Goal: Information Seeking & Learning: Learn about a topic

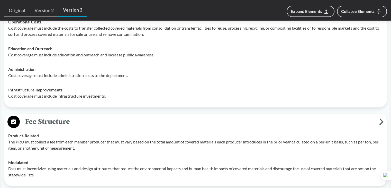
scroll to position [309, 0]
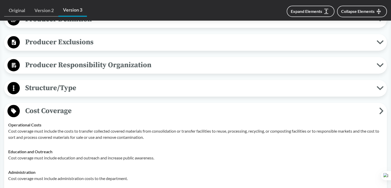
scroll to position [26, 0]
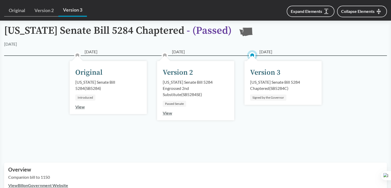
type input "[US_STATE]"
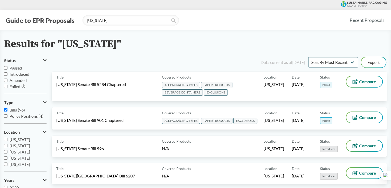
scroll to position [1823, 0]
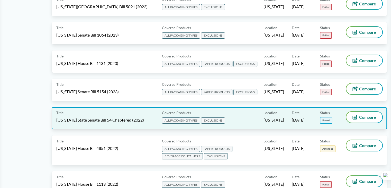
click at [245, 112] on div "Covered Products ALL PACKAGING TYPES EXCLUSIONS" at bounding box center [212, 118] width 104 height 13
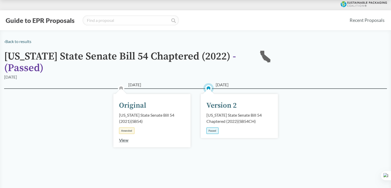
scroll to position [154, 0]
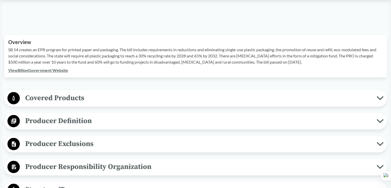
click at [70, 97] on span "Covered Products" at bounding box center [198, 98] width 357 height 12
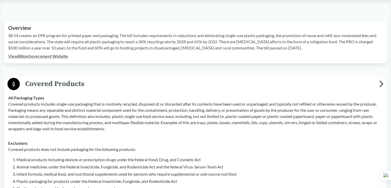
scroll to position [103, 0]
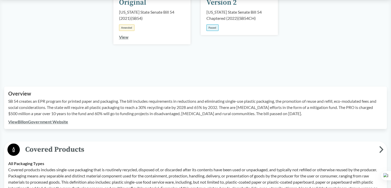
click at [62, 149] on span "Covered Products" at bounding box center [199, 149] width 359 height 12
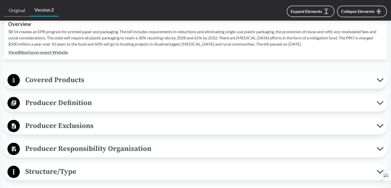
scroll to position [206, 0]
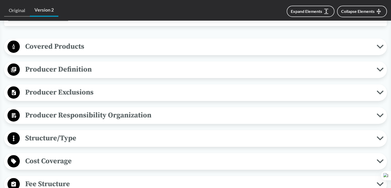
click at [82, 91] on span "Producer Exclusions" at bounding box center [198, 92] width 357 height 12
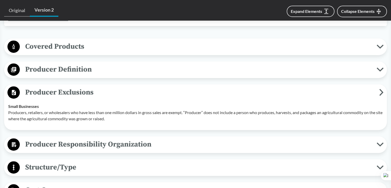
click at [84, 74] on span "Producer Definition" at bounding box center [198, 70] width 357 height 12
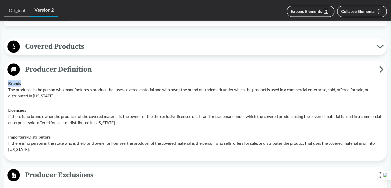
drag, startPoint x: 13, startPoint y: 83, endPoint x: 26, endPoint y: 86, distance: 13.7
click at [24, 83] on td "Brands The producer is the person who manufactures a product that uses covered …" at bounding box center [195, 89] width 379 height 27
copy strong "Brands"
click at [53, 114] on p "If there is no brand owner the producer of the covered material is the owner, o…" at bounding box center [195, 119] width 375 height 12
drag, startPoint x: 8, startPoint y: 84, endPoint x: 22, endPoint y: 82, distance: 14.2
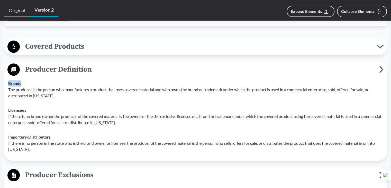
click at [22, 82] on div "Brands The producer is the person who manufactures a product that uses covered …" at bounding box center [195, 89] width 375 height 19
copy strong "Brands"
click at [28, 112] on div "Licensees If there is no brand owner the producer of the covered material is th…" at bounding box center [195, 116] width 375 height 19
drag, startPoint x: 8, startPoint y: 109, endPoint x: 27, endPoint y: 109, distance: 18.8
click at [27, 109] on div "Licensees If there is no brand owner the producer of the covered material is th…" at bounding box center [195, 116] width 375 height 19
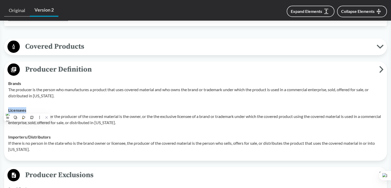
copy strong "Licensees"
drag, startPoint x: 127, startPoint y: 121, endPoint x: 124, endPoint y: 121, distance: 2.7
click at [127, 121] on p "If there is no brand owner the producer of the covered material is the owner, o…" at bounding box center [195, 119] width 375 height 12
drag, startPoint x: 8, startPoint y: 136, endPoint x: 53, endPoint y: 136, distance: 45.5
click at [53, 136] on td "Importers/​Distributors If there is no person in the state who is the brand own…" at bounding box center [195, 143] width 379 height 27
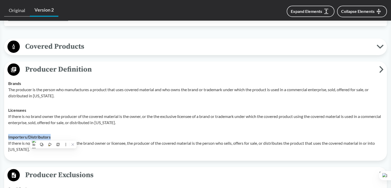
copy strong "Importers/​Distributors"
click at [48, 98] on p "The producer is the person who manufactures a product that uses covered materia…" at bounding box center [195, 92] width 375 height 12
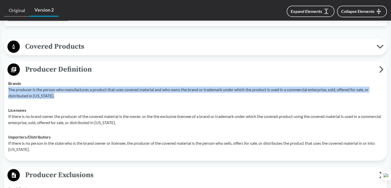
drag, startPoint x: 8, startPoint y: 90, endPoint x: 56, endPoint y: 95, distance: 47.8
click at [56, 95] on td "Brands The producer is the person who manufactures a product that uses covered …" at bounding box center [195, 89] width 379 height 27
copy p "The producer is the person who manufactures a product that uses covered materia…"
click at [99, 95] on p "The producer is the person who manufactures a product that uses covered materia…" at bounding box center [195, 92] width 375 height 12
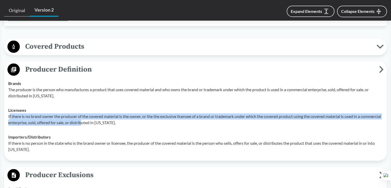
drag, startPoint x: 9, startPoint y: 116, endPoint x: 105, endPoint y: 122, distance: 96.1
click at [105, 122] on p "If there is no brand owner the producer of the covered material is the owner, o…" at bounding box center [195, 119] width 375 height 12
drag, startPoint x: 105, startPoint y: 122, endPoint x: 117, endPoint y: 123, distance: 11.6
click at [105, 122] on p "If there is no brand owner the producer of the covered material is the owner, o…" at bounding box center [195, 119] width 375 height 12
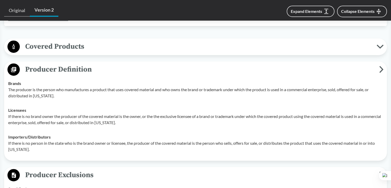
click at [122, 122] on p "If there is no brand owner the producer of the covered material is the owner, o…" at bounding box center [195, 119] width 375 height 12
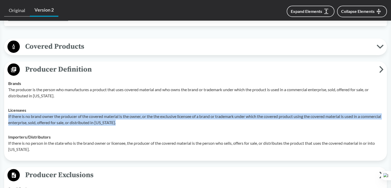
drag, startPoint x: 7, startPoint y: 115, endPoint x: 142, endPoint y: 125, distance: 135.4
click at [142, 125] on td "Licensees If there is no brand owner the producer of the covered material is th…" at bounding box center [195, 116] width 379 height 27
copy p "If there is no brand owner the producer of the covered material is the owner, o…"
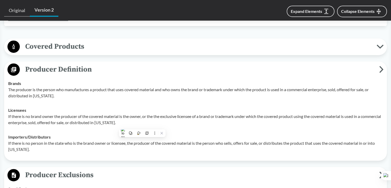
click at [65, 132] on td "Importers/​Distributors If there is no person in the state who is the brand own…" at bounding box center [195, 143] width 379 height 27
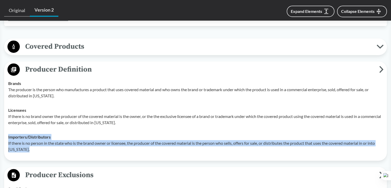
drag, startPoint x: 6, startPoint y: 135, endPoint x: 36, endPoint y: 148, distance: 32.7
click at [36, 148] on td "Importers/​Distributors If there is no person in the state who is the brand own…" at bounding box center [195, 143] width 379 height 27
drag, startPoint x: 181, startPoint y: 136, endPoint x: 112, endPoint y: 137, distance: 68.7
click at [181, 136] on div "Importers/​Distributors If there is no person in the state who is the brand own…" at bounding box center [195, 143] width 375 height 19
drag, startPoint x: 57, startPoint y: 140, endPoint x: 34, endPoint y: 143, distance: 23.6
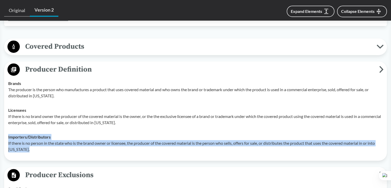
click at [57, 140] on p "If there is no person in the state who is the brand owner or licensee, the prod…" at bounding box center [195, 146] width 375 height 12
click at [7, 146] on td "Importers/​Distributors If there is no person in the state who is the brand own…" at bounding box center [195, 143] width 379 height 27
drag, startPoint x: 8, startPoint y: 142, endPoint x: 31, endPoint y: 148, distance: 24.1
click at [31, 147] on td "Importers/​Distributors If there is no person in the state who is the brand own…" at bounding box center [195, 143] width 379 height 27
copy p "If there is no person in the state who is the brand owner or licensee, the prod…"
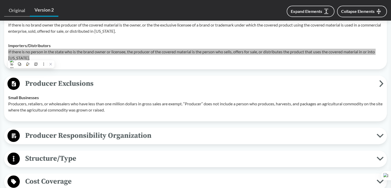
scroll to position [309, 0]
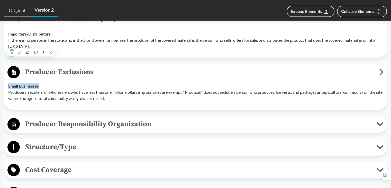
drag, startPoint x: 9, startPoint y: 85, endPoint x: 39, endPoint y: 84, distance: 30.4
click at [39, 84] on strong "Small Businesses" at bounding box center [23, 85] width 31 height 5
copy strong "Small Businesses"
click at [81, 99] on p "Producers, retailers, or wholesalers who have less than one million dollars in …" at bounding box center [195, 95] width 375 height 12
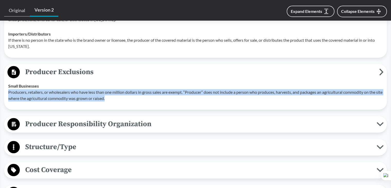
drag, startPoint x: 7, startPoint y: 91, endPoint x: 121, endPoint y: 98, distance: 113.6
click at [120, 99] on td "Small Businesses Producers, retailers, or wholesalers who have less than one mi…" at bounding box center [195, 92] width 379 height 27
copy p "Producers, retailers, or wholesalers who have less than one million dollars in …"
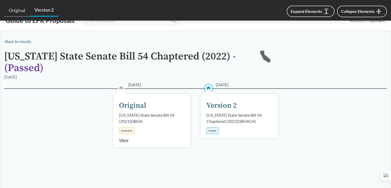
type input "[US_STATE]"
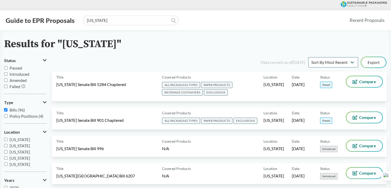
scroll to position [1914, 0]
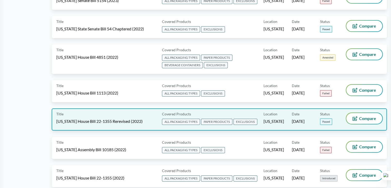
click at [290, 113] on div "Location Colorado" at bounding box center [278, 119] width 28 height 13
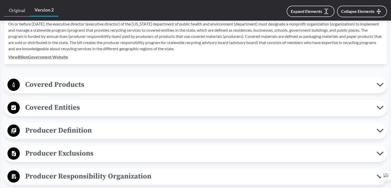
scroll to position [231, 0]
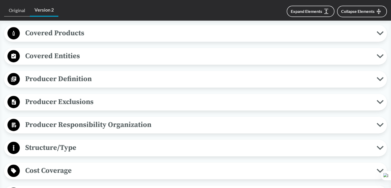
click at [80, 82] on span "Producer Definition" at bounding box center [198, 79] width 357 height 12
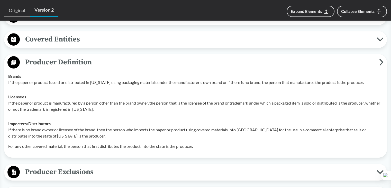
scroll to position [257, 0]
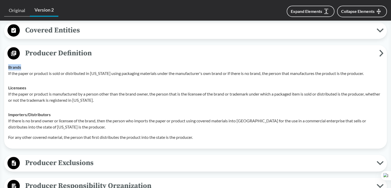
drag, startPoint x: 8, startPoint y: 66, endPoint x: 32, endPoint y: 67, distance: 23.9
click at [30, 66] on div "Brands If the paper or product is sold or distributed in Colorado using packagi…" at bounding box center [195, 70] width 375 height 12
copy strong "Brands"
click at [25, 88] on strong "Licensees" at bounding box center [17, 87] width 18 height 5
drag, startPoint x: 9, startPoint y: 86, endPoint x: 40, endPoint y: 87, distance: 31.4
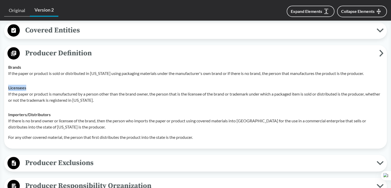
click at [40, 87] on td "Licensees If the paper or product is manufactured by a person other than the br…" at bounding box center [195, 93] width 379 height 27
drag, startPoint x: 54, startPoint y: 111, endPoint x: 31, endPoint y: 109, distance: 23.3
click at [54, 111] on div "Importers/​Distributors If there is no brand owner or licensee of the brand, th…" at bounding box center [195, 125] width 375 height 29
drag, startPoint x: 8, startPoint y: 113, endPoint x: 55, endPoint y: 113, distance: 47.1
click at [55, 113] on td "Importers/​Distributors If there is no brand owner or licensee of the brand, th…" at bounding box center [195, 125] width 379 height 37
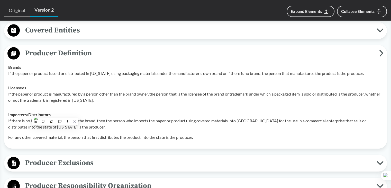
drag, startPoint x: 48, startPoint y: 142, endPoint x: 71, endPoint y: 139, distance: 23.1
click at [48, 142] on td "Importers/​Distributors If there is no brand owner or licensee of the brand, th…" at bounding box center [195, 125] width 379 height 37
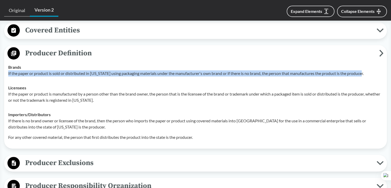
drag, startPoint x: 36, startPoint y: 73, endPoint x: 368, endPoint y: 77, distance: 332.0
click at [368, 77] on td "Brands If the paper or product is sold or distributed in Colorado using packagi…" at bounding box center [195, 70] width 379 height 21
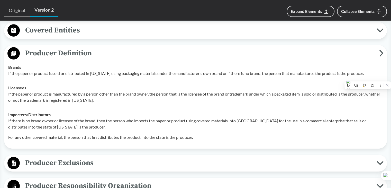
drag, startPoint x: 88, startPoint y: 90, endPoint x: 81, endPoint y: 91, distance: 7.8
click at [88, 90] on div "Licensees If the paper or product is manufactured by a person other than the br…" at bounding box center [195, 94] width 375 height 19
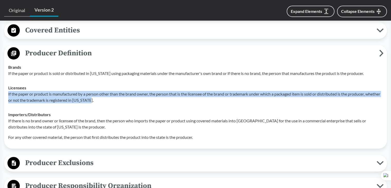
drag, startPoint x: 7, startPoint y: 93, endPoint x: 111, endPoint y: 103, distance: 104.4
click at [111, 103] on td "Licensees If the paper or product is manufactured by a person other than the br…" at bounding box center [195, 93] width 379 height 27
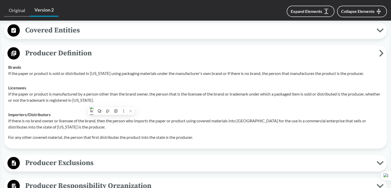
click at [15, 127] on p "If there is no brand owner or licensee of the brand, then the person who import…" at bounding box center [195, 124] width 375 height 12
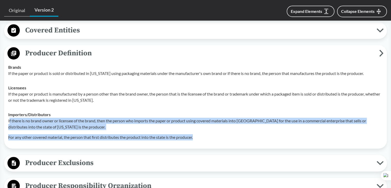
drag, startPoint x: 10, startPoint y: 120, endPoint x: 209, endPoint y: 137, distance: 200.3
click at [209, 137] on div "If there is no brand owner or licensee of the brand, then the person who import…" at bounding box center [195, 129] width 375 height 23
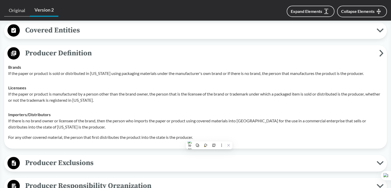
click at [107, 98] on p "If the paper or product is manufactured by a person other than the brand owner,…" at bounding box center [195, 97] width 375 height 12
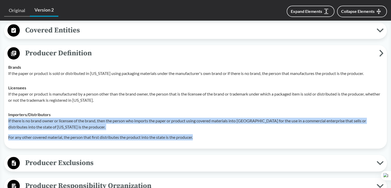
drag, startPoint x: 8, startPoint y: 119, endPoint x: 220, endPoint y: 133, distance: 212.6
click at [197, 134] on td "Importers/​Distributors If there is no brand owner or licensee of the brand, th…" at bounding box center [195, 125] width 379 height 37
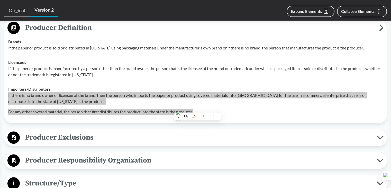
scroll to position [360, 0]
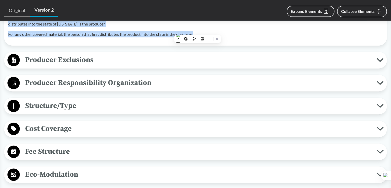
click at [71, 64] on span "Producer Exclusions" at bounding box center [198, 60] width 357 height 12
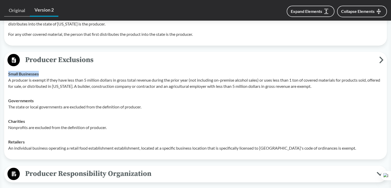
drag, startPoint x: 8, startPoint y: 72, endPoint x: 50, endPoint y: 73, distance: 42.2
click at [50, 73] on div "Small Businesses A producer is exempt if they have less than 5 million dollars …" at bounding box center [195, 80] width 375 height 19
drag, startPoint x: 39, startPoint y: 102, endPoint x: 21, endPoint y: 99, distance: 17.4
click at [39, 102] on div "Governments The state or local governments are excluded from the definition of …" at bounding box center [195, 103] width 375 height 12
drag, startPoint x: 8, startPoint y: 100, endPoint x: 48, endPoint y: 99, distance: 39.9
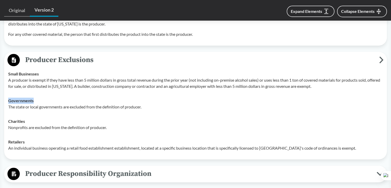
click at [48, 99] on div "Governments The state or local governments are excluded from the definition of …" at bounding box center [195, 103] width 375 height 12
drag, startPoint x: 23, startPoint y: 145, endPoint x: 5, endPoint y: 140, distance: 18.8
click at [23, 145] on p "An individual business operating a retail food establishment establishment, loc…" at bounding box center [195, 148] width 375 height 6
drag, startPoint x: 8, startPoint y: 120, endPoint x: 59, endPoint y: 121, distance: 51.2
click at [40, 120] on div "Charities Nonprofits are excluded from the definition of producer." at bounding box center [195, 124] width 375 height 12
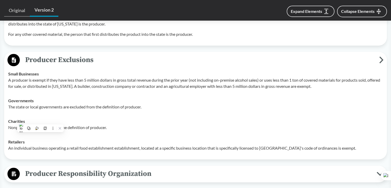
click at [53, 133] on td "Charities Nonprofits are excluded from the definition of producer." at bounding box center [195, 124] width 379 height 21
drag, startPoint x: 9, startPoint y: 141, endPoint x: 36, endPoint y: 141, distance: 27.0
click at [36, 141] on div "Retailers An individual business operating a retail food establishment establis…" at bounding box center [195, 145] width 375 height 12
click at [102, 117] on td "Charities Nonprofits are excluded from the definition of producer." at bounding box center [195, 124] width 379 height 21
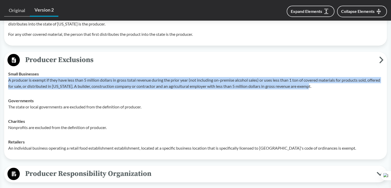
drag, startPoint x: 8, startPoint y: 79, endPoint x: 340, endPoint y: 87, distance: 331.5
click at [340, 88] on p "A producer is exempt if they have less than 5 million dollars in gross total re…" at bounding box center [195, 83] width 375 height 12
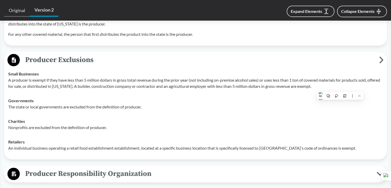
drag, startPoint x: 65, startPoint y: 112, endPoint x: 43, endPoint y: 110, distance: 22.0
click at [64, 112] on td "Governments The state or local governments are excluded from the definition of …" at bounding box center [195, 103] width 379 height 21
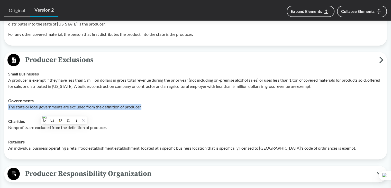
drag, startPoint x: 12, startPoint y: 105, endPoint x: 146, endPoint y: 105, distance: 134.5
click at [146, 105] on td "Governments The state or local governments are excluded from the definition of …" at bounding box center [195, 103] width 379 height 21
drag, startPoint x: 15, startPoint y: 137, endPoint x: 12, endPoint y: 129, distance: 8.6
click at [15, 136] on td "Retailers An individual business operating a retail food establishment establis…" at bounding box center [195, 144] width 379 height 21
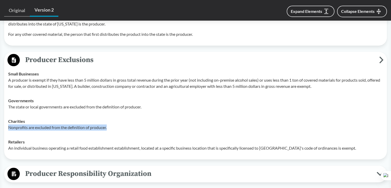
drag, startPoint x: 8, startPoint y: 127, endPoint x: 117, endPoint y: 128, distance: 109.0
click at [112, 128] on td "Charities Nonprofits are excluded from the definition of producer." at bounding box center [195, 124] width 379 height 21
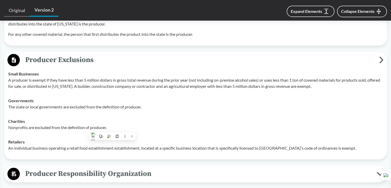
click at [18, 134] on td "Retailers An individual business operating a retail food establishment establis…" at bounding box center [195, 144] width 379 height 21
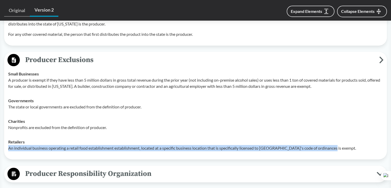
drag, startPoint x: 8, startPoint y: 148, endPoint x: 336, endPoint y: 148, distance: 327.6
click at [336, 148] on p "An individual business operating a retail food establishment establishment, loc…" at bounding box center [195, 148] width 375 height 6
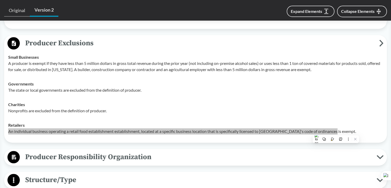
scroll to position [386, 0]
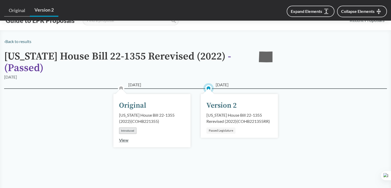
type input "[US_STATE]"
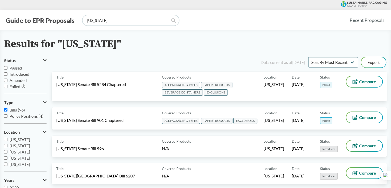
click at [111, 22] on input "[US_STATE]" at bounding box center [131, 20] width 96 height 10
click at [176, 21] on input "[US_STATE]" at bounding box center [131, 20] width 96 height 10
click at [174, 22] on icon at bounding box center [173, 20] width 5 height 5
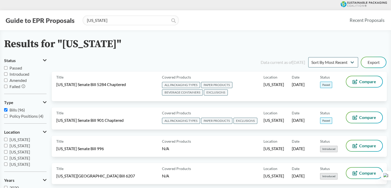
click at [172, 21] on icon at bounding box center [173, 20] width 5 height 5
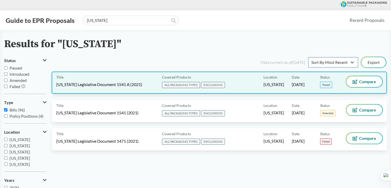
click at [250, 88] on div "Covered Products ALL PACKAGING TYPES EXCLUSIONS" at bounding box center [212, 82] width 104 height 13
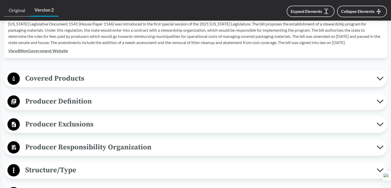
scroll to position [206, 0]
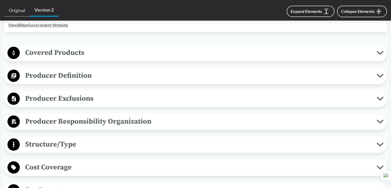
click at [73, 70] on span "Producer Definition" at bounding box center [198, 76] width 357 height 12
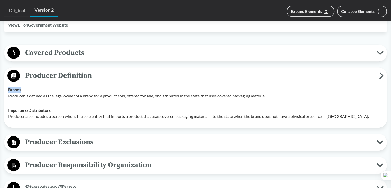
drag, startPoint x: 8, startPoint y: 82, endPoint x: 110, endPoint y: 80, distance: 101.3
click at [24, 86] on div "Brands Producer is defined as the legal owner of a brand for a product sold, of…" at bounding box center [195, 92] width 375 height 12
copy strong "Brands"
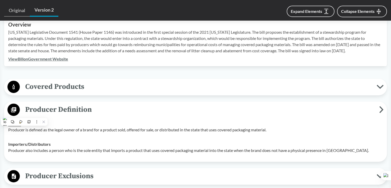
scroll to position [180, 0]
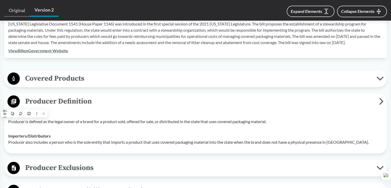
click at [119, 121] on td "Brands Producer is defined as the legal owner of a brand for a product sold, of…" at bounding box center [195, 118] width 379 height 21
drag, startPoint x: 8, startPoint y: 108, endPoint x: 29, endPoint y: 105, distance: 20.5
click at [29, 112] on div "Brands Producer is defined as the legal owner of a brand for a product sold, of…" at bounding box center [195, 118] width 375 height 12
copy strong "Brands"
drag, startPoint x: 58, startPoint y: 118, endPoint x: 37, endPoint y: 123, distance: 21.5
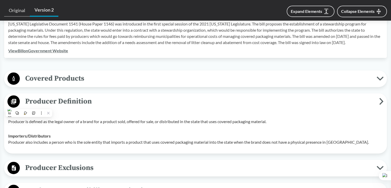
click at [58, 118] on td "Brands Producer is defined as the legal owner of a brand for a product sold, of…" at bounding box center [195, 118] width 379 height 21
drag, startPoint x: 7, startPoint y: 128, endPoint x: 59, endPoint y: 128, distance: 51.7
click at [59, 129] on td "Importers/​Distributors Producer also includes a person who is the sole entity …" at bounding box center [195, 139] width 379 height 21
copy strong "Importers/​Distributors"
click at [92, 120] on td "Brands Producer is defined as the legal owner of a brand for a product sold, of…" at bounding box center [195, 118] width 379 height 21
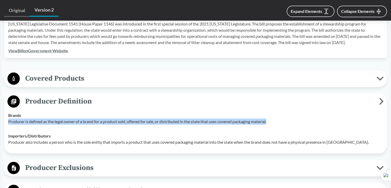
drag, startPoint x: 13, startPoint y: 114, endPoint x: 298, endPoint y: 114, distance: 285.2
click at [298, 114] on td "Brands Producer is defined as the legal owner of a brand for a product sold, of…" at bounding box center [195, 118] width 379 height 21
copy p "Producer is defined as the legal owner of a brand for a product sold, offered f…"
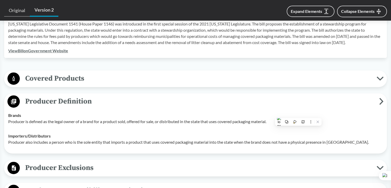
click at [19, 133] on div "Importers/​Distributors Producer also includes a person who is the sole entity …" at bounding box center [195, 139] width 375 height 12
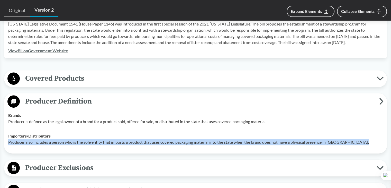
drag, startPoint x: 9, startPoint y: 134, endPoint x: 381, endPoint y: 135, distance: 371.3
click at [380, 139] on p "Producer also includes a person who is the sole entity that imports a product t…" at bounding box center [195, 142] width 375 height 6
copy p "Producer also includes a person who is the sole entity that imports a product t…"
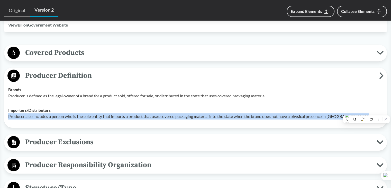
click at [58, 136] on span "Producer Exclusions" at bounding box center [198, 142] width 357 height 12
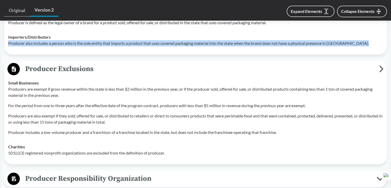
scroll to position [283, 0]
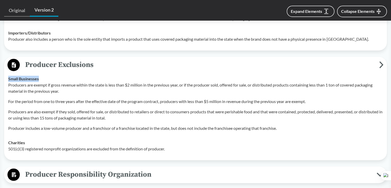
drag, startPoint x: 9, startPoint y: 71, endPoint x: 47, endPoint y: 71, distance: 38.6
click at [47, 76] on div "Small Businesses Producers are exempt if gross revenue within the state is less…" at bounding box center [195, 104] width 375 height 56
copy strong "Small Businesses"
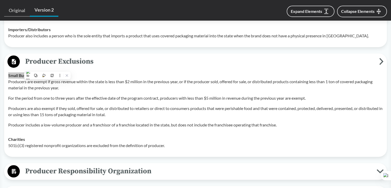
scroll to position [309, 0]
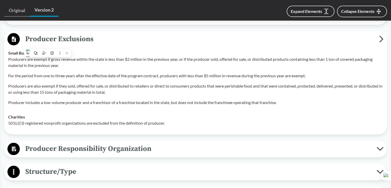
click at [48, 89] on div "Producers are exempt if gross revenue within the state is less than $2 million …" at bounding box center [195, 80] width 375 height 49
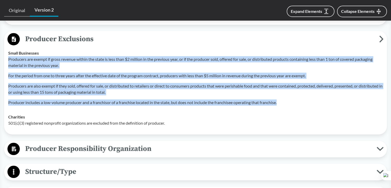
drag, startPoint x: 9, startPoint y: 52, endPoint x: 286, endPoint y: 99, distance: 280.7
click at [284, 97] on div "Producers are exempt if gross revenue within the state is less than $2 million …" at bounding box center [195, 80] width 375 height 49
copy div "Producers are exempt if gross revenue within the state is less than $2 million …"
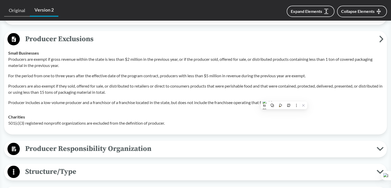
click at [12, 120] on p "501(c)(3) registered nonprofit organizations are excluded from the definition o…" at bounding box center [195, 123] width 375 height 6
drag, startPoint x: 8, startPoint y: 109, endPoint x: 24, endPoint y: 107, distance: 15.3
click at [24, 114] on strong "Charities" at bounding box center [16, 116] width 17 height 5
click at [28, 114] on div "Charities 501(c)(3) registered nonprofit organizations are excluded from the de…" at bounding box center [195, 120] width 375 height 12
drag, startPoint x: 7, startPoint y: 107, endPoint x: 38, endPoint y: 107, distance: 30.9
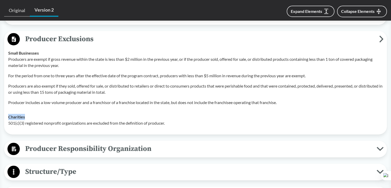
click at [38, 110] on td "Charities 501(c)(3) registered nonprofit organizations are excluded from the de…" at bounding box center [195, 120] width 379 height 21
copy strong "Charities"
click at [92, 120] on p "501(c)(3) registered nonprofit organizations are excluded from the definition o…" at bounding box center [195, 123] width 375 height 6
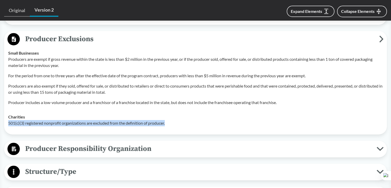
drag, startPoint x: 21, startPoint y: 114, endPoint x: 213, endPoint y: 115, distance: 191.6
click at [213, 115] on td "Charities 501(c)(3) registered nonprofit organizations are excluded from the de…" at bounding box center [195, 120] width 379 height 21
copy p "501(c)(3) registered nonprofit organizations are excluded from the definition o…"
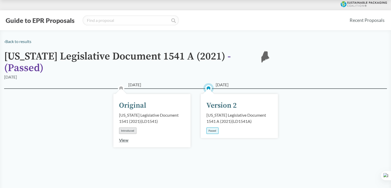
type input "[US_STATE]"
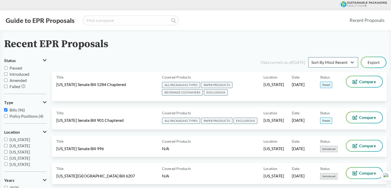
click at [249, 41] on div "Recent EPR Proposals" at bounding box center [195, 44] width 383 height 12
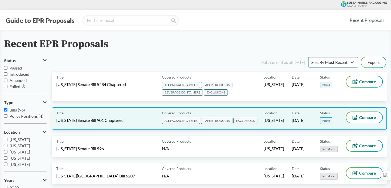
click at [146, 126] on div "Title [US_STATE] Senate Bill 901 Chaptered Covered Products ALL PACKAGING TYPES…" at bounding box center [219, 118] width 335 height 22
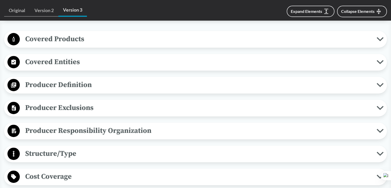
click at [87, 80] on span "Producer Definition" at bounding box center [198, 85] width 357 height 12
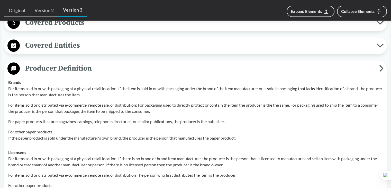
scroll to position [231, 0]
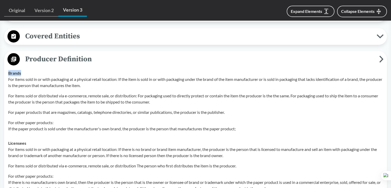
drag, startPoint x: 8, startPoint y: 73, endPoint x: 29, endPoint y: 70, distance: 21.0
click at [29, 70] on td "Brands For items sold in or with packaging at a physical retail location: If th…" at bounding box center [195, 101] width 379 height 70
copy strong "Brands"
click at [16, 77] on icon at bounding box center [17, 78] width 4 height 4
drag, startPoint x: 62, startPoint y: 121, endPoint x: 59, endPoint y: 123, distance: 3.9
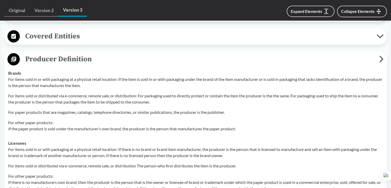
click at [62, 121] on p "For other paper products: If the paper product is sold under the manufacturer's…" at bounding box center [195, 125] width 375 height 12
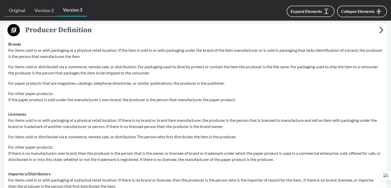
scroll to position [309, 0]
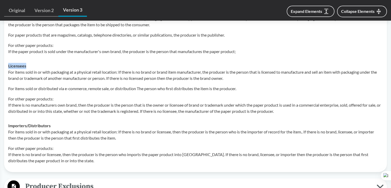
drag, startPoint x: 8, startPoint y: 66, endPoint x: 29, endPoint y: 66, distance: 20.3
click at [29, 66] on div "Licensees For items sold in or with packaging at a physical retail location: If…" at bounding box center [195, 88] width 375 height 51
click at [28, 66] on div "Licensees For items sold in or with packaging at a physical retail location: If…" at bounding box center [195, 88] width 375 height 51
drag, startPoint x: 6, startPoint y: 64, endPoint x: 34, endPoint y: 66, distance: 27.8
click at [34, 66] on td "Licensees For items sold in or with packaging at a physical retail location: If…" at bounding box center [195, 89] width 379 height 60
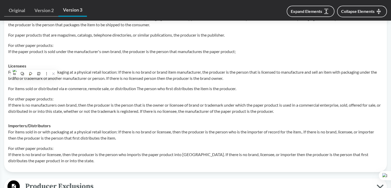
click at [34, 103] on p "For other paper products: If there is no manufacturers own brand, then the prod…" at bounding box center [195, 105] width 375 height 19
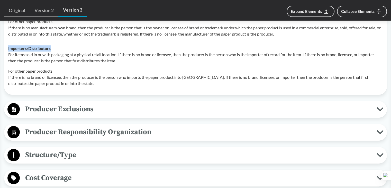
drag, startPoint x: 8, startPoint y: 47, endPoint x: 74, endPoint y: 49, distance: 66.1
click at [74, 49] on div "Importers/​Distributors For items sold in or with packaging at a physical retai…" at bounding box center [195, 65] width 375 height 41
click at [69, 96] on div "Covered Products All Packaging Types Covered material type means a singular and…" at bounding box center [195, 156] width 383 height 610
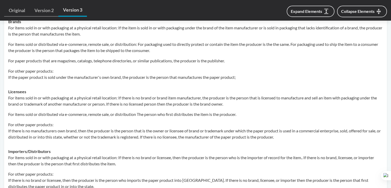
scroll to position [231, 0]
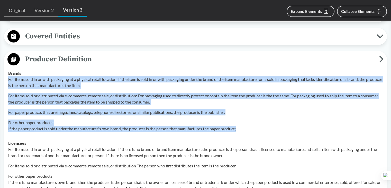
drag, startPoint x: 7, startPoint y: 77, endPoint x: 249, endPoint y: 131, distance: 248.0
click at [249, 131] on td "Brands For items sold in or with packaging at a physical retail location: If th…" at bounding box center [195, 101] width 379 height 70
click at [28, 111] on p "For paper products that are magazines, catalogs, telephone directories, or simi…" at bounding box center [195, 112] width 375 height 6
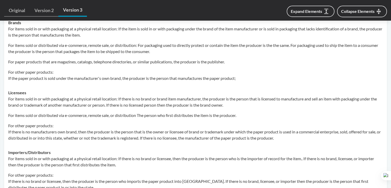
scroll to position [283, 0]
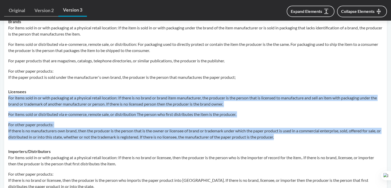
drag, startPoint x: 9, startPoint y: 97, endPoint x: 334, endPoint y: 138, distance: 328.1
click at [334, 138] on div "For items sold in or with packaging at a physical retail location: If there is …" at bounding box center [195, 117] width 375 height 45
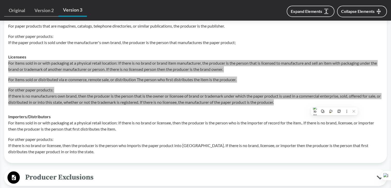
scroll to position [386, 0]
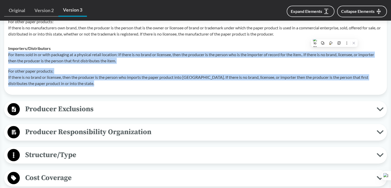
drag, startPoint x: 8, startPoint y: 54, endPoint x: 116, endPoint y: 83, distance: 111.8
click at [116, 83] on div "For items sold in or with packaging at a physical retail location: If there is …" at bounding box center [195, 68] width 375 height 35
click at [108, 114] on span "Producer Exclusions" at bounding box center [198, 109] width 357 height 12
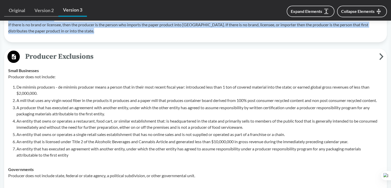
scroll to position [437, 0]
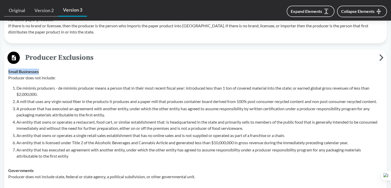
drag, startPoint x: 8, startPoint y: 69, endPoint x: 52, endPoint y: 69, distance: 44.2
click at [52, 69] on div "Small Businesses Producer does not include: De minimis producers - de minimis p…" at bounding box center [195, 113] width 375 height 91
click at [37, 95] on p "De minimis producers - de minimis producer means a person that in their most re…" at bounding box center [199, 91] width 366 height 12
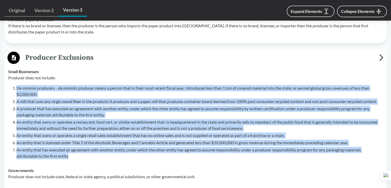
drag, startPoint x: 16, startPoint y: 86, endPoint x: 99, endPoint y: 152, distance: 106.2
click at [93, 156] on ol "De minimis producers - de minimis producer means a person that in their most re…" at bounding box center [199, 122] width 366 height 74
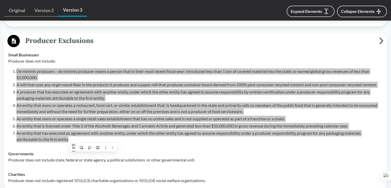
scroll to position [489, 0]
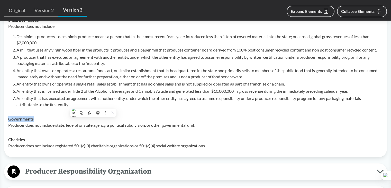
drag, startPoint x: 8, startPoint y: 118, endPoint x: 46, endPoint y: 117, distance: 38.1
click at [46, 117] on div "Governments Producer does not include state, federal or state agency, a politic…" at bounding box center [195, 122] width 375 height 12
click at [51, 141] on div "Charities Producer does not include registered 501(c)(3) charitable organizatio…" at bounding box center [195, 142] width 375 height 12
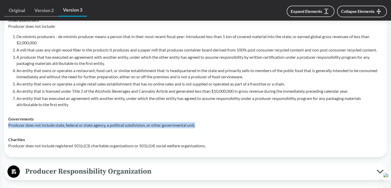
drag, startPoint x: 8, startPoint y: 126, endPoint x: 214, endPoint y: 126, distance: 206.2
click at [211, 126] on td "Governments Producer does not include state, federal or state agency, a politic…" at bounding box center [195, 122] width 379 height 21
drag, startPoint x: 56, startPoint y: 128, endPoint x: 51, endPoint y: 130, distance: 4.6
click at [56, 128] on td "Governments Producer does not include state, federal or state agency, a politic…" at bounding box center [195, 122] width 379 height 21
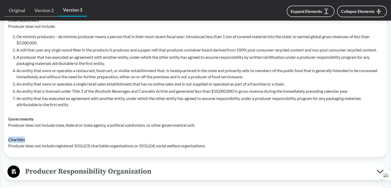
drag, startPoint x: 8, startPoint y: 139, endPoint x: 42, endPoint y: 137, distance: 34.2
click at [42, 138] on div "Charities Producer does not include registered 501(c)(3) charitable organizatio…" at bounding box center [195, 142] width 375 height 12
drag, startPoint x: 95, startPoint y: 129, endPoint x: 77, endPoint y: 135, distance: 19.1
click at [95, 129] on td "Governments Producer does not include state, federal or state agency, a politic…" at bounding box center [195, 122] width 379 height 21
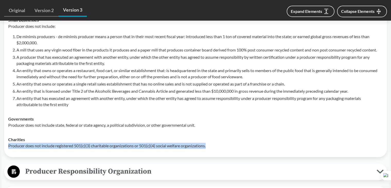
drag, startPoint x: 6, startPoint y: 145, endPoint x: 243, endPoint y: 144, distance: 237.1
click at [242, 145] on td "Charities Producer does not include registered 501(c)(3) charitable organizatio…" at bounding box center [195, 142] width 379 height 21
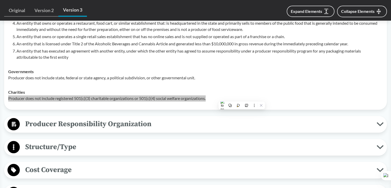
scroll to position [540, 0]
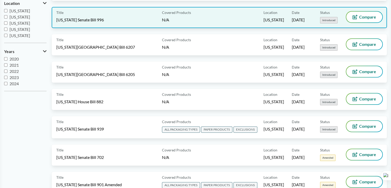
scroll to position [738, 0]
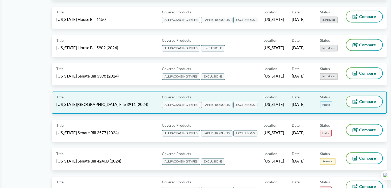
click at [297, 97] on div "Date [DATE]" at bounding box center [306, 102] width 28 height 13
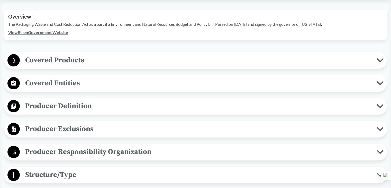
scroll to position [180, 0]
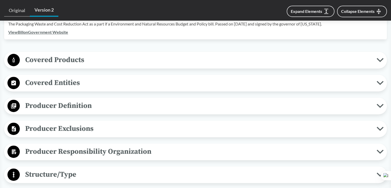
click at [70, 101] on span "Producer Definition" at bounding box center [198, 106] width 357 height 12
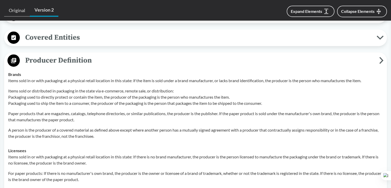
scroll to position [231, 0]
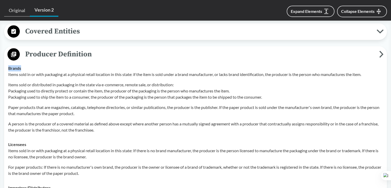
drag, startPoint x: 8, startPoint y: 61, endPoint x: 40, endPoint y: 61, distance: 32.1
click at [40, 61] on td "Brands Items sold in or with packaging at a physical retail location in this st…" at bounding box center [195, 99] width 379 height 76
drag, startPoint x: 27, startPoint y: 77, endPoint x: 2, endPoint y: 96, distance: 30.8
click at [26, 82] on p "Items sold or distributed in packaging in the state via e-commerce, remote sale…" at bounding box center [195, 91] width 375 height 19
drag, startPoint x: 7, startPoint y: 136, endPoint x: 40, endPoint y: 138, distance: 33.0
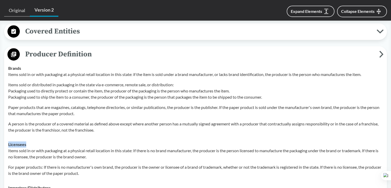
click at [40, 138] on td "Licensees Items sold in or with packaging at a physical retail location in this…" at bounding box center [195, 158] width 379 height 43
click at [59, 108] on p "Paper products that are magazines, catalogs, telephone directories, or similar …" at bounding box center [195, 110] width 375 height 12
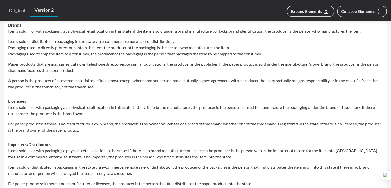
scroll to position [334, 0]
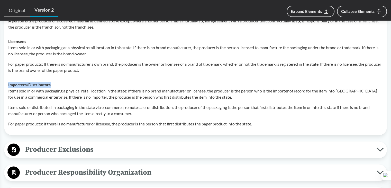
drag, startPoint x: 8, startPoint y: 76, endPoint x: 92, endPoint y: 78, distance: 84.4
click at [92, 78] on td "Importers/​Distributors Items sold in or with packaging a physical retail locat…" at bounding box center [195, 103] width 379 height 53
click at [119, 108] on p "Items sold or distributed in packaging in the state via e-commerce, remote sale…" at bounding box center [195, 110] width 375 height 12
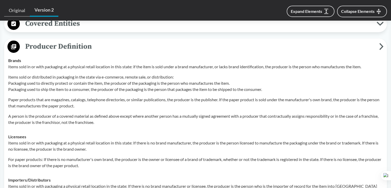
scroll to position [231, 0]
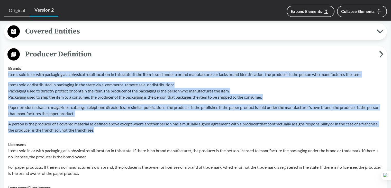
drag, startPoint x: 9, startPoint y: 67, endPoint x: 144, endPoint y: 122, distance: 145.9
click at [144, 122] on td "Brands Items sold in or with packaging at a physical retail location in this st…" at bounding box center [195, 99] width 379 height 76
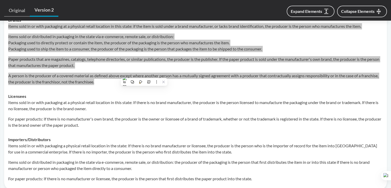
scroll to position [283, 0]
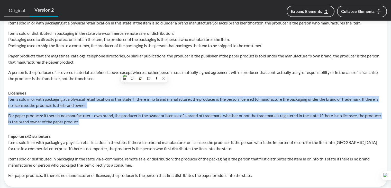
drag, startPoint x: 7, startPoint y: 91, endPoint x: 103, endPoint y: 115, distance: 98.8
click at [103, 115] on td "Licensees Items sold in or with packaging at a physical retail location in this…" at bounding box center [195, 107] width 379 height 43
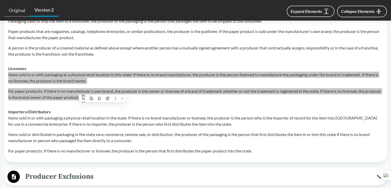
scroll to position [334, 0]
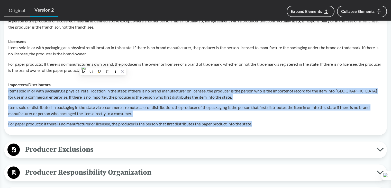
drag, startPoint x: 8, startPoint y: 83, endPoint x: 287, endPoint y: 117, distance: 280.7
click at [287, 117] on div "Items sold in or with packaging a physical retail location in the state: If the…" at bounding box center [195, 107] width 375 height 39
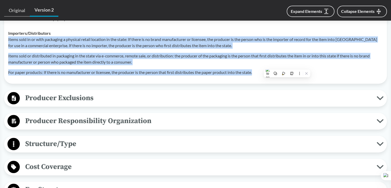
click at [107, 92] on span "Producer Exclusions" at bounding box center [198, 98] width 357 height 12
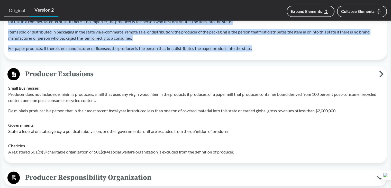
scroll to position [437, 0]
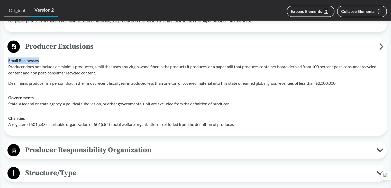
drag, startPoint x: 8, startPoint y: 53, endPoint x: 67, endPoint y: 52, distance: 58.1
click at [67, 57] on div "Small Businesses Producer does not include de minimis producers, a mill that us…" at bounding box center [195, 71] width 375 height 29
drag, startPoint x: 7, startPoint y: 91, endPoint x: 46, endPoint y: 91, distance: 39.1
click at [46, 91] on td "Governments State, a federal or state agency, a political subdivision, or other…" at bounding box center [195, 100] width 379 height 21
click at [63, 121] on p "A registered 501(c)(3) charitable organization or 501(c)(4) social welfare orga…" at bounding box center [195, 124] width 375 height 6
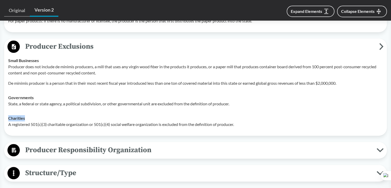
drag, startPoint x: 7, startPoint y: 111, endPoint x: 37, endPoint y: 111, distance: 29.8
click at [35, 111] on td "Charities A registered 501(c)(3) charitable organization or 501(c)(4) social we…" at bounding box center [195, 121] width 379 height 21
click at [151, 101] on p "State, a federal or state agency, a political subdivision, or other governmenta…" at bounding box center [195, 104] width 375 height 6
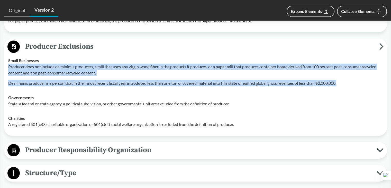
drag, startPoint x: 8, startPoint y: 59, endPoint x: 348, endPoint y: 71, distance: 339.6
click at [348, 71] on div "Producer does not include de minimis producers, a mill that uses any virgin woo…" at bounding box center [195, 75] width 375 height 23
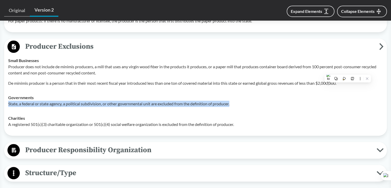
drag, startPoint x: 9, startPoint y: 95, endPoint x: 245, endPoint y: 96, distance: 236.3
click at [245, 101] on p "State, a federal or state agency, a political subdivision, or other governmenta…" at bounding box center [195, 104] width 375 height 6
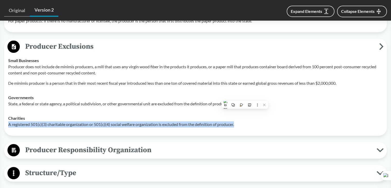
drag, startPoint x: 6, startPoint y: 116, endPoint x: 253, endPoint y: 118, distance: 246.3
click at [253, 118] on td "Charities A registered 501(c)(3) charitable organization or 501(c)(4) social we…" at bounding box center [195, 121] width 379 height 21
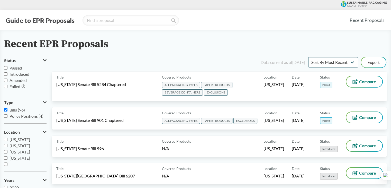
scroll to position [2708, 0]
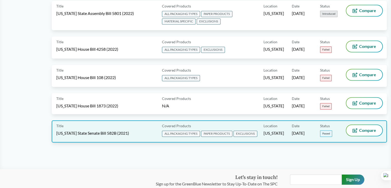
click at [217, 130] on span "PAPER PRODUCTS" at bounding box center [216, 133] width 31 height 6
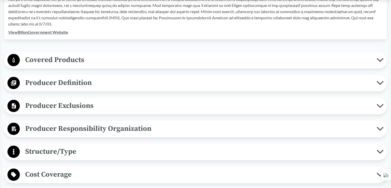
scroll to position [206, 0]
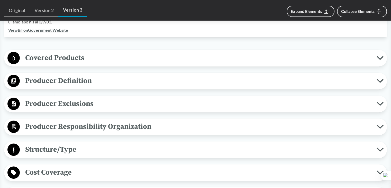
click at [88, 86] on span "Producer Definition" at bounding box center [198, 81] width 357 height 12
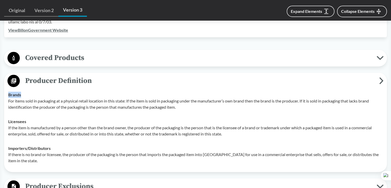
drag, startPoint x: 7, startPoint y: 93, endPoint x: 42, endPoint y: 97, distance: 35.4
click at [42, 97] on td "Brands For items sold in packaging at a physical retail location in this state:…" at bounding box center [195, 100] width 379 height 27
drag, startPoint x: 8, startPoint y: 121, endPoint x: 37, endPoint y: 121, distance: 28.5
click at [37, 121] on div "Licensees If the item is manufactured by a person other than the brand owner, t…" at bounding box center [195, 127] width 375 height 19
drag, startPoint x: 44, startPoint y: 145, endPoint x: 30, endPoint y: 147, distance: 14.5
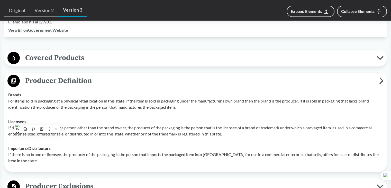
click at [44, 145] on div "Importers/​Distributors If there is no brand or licensee, the producer of the p…" at bounding box center [195, 154] width 375 height 19
drag, startPoint x: 7, startPoint y: 146, endPoint x: 59, endPoint y: 147, distance: 52.2
click at [59, 147] on td "Importers/​Distributors If there is no brand or licensee, the producer of the p…" at bounding box center [195, 154] width 379 height 27
click at [96, 140] on td "Licensees If the item is manufactured by a person other than the brand owner, t…" at bounding box center [195, 127] width 379 height 27
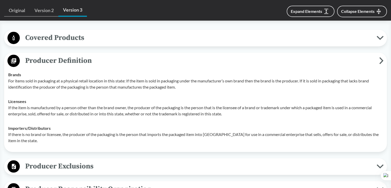
scroll to position [257, 0]
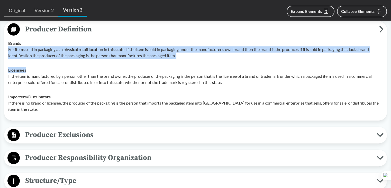
drag, startPoint x: 24, startPoint y: 51, endPoint x: 217, endPoint y: 64, distance: 192.8
click at [217, 64] on tbody "Brands For items sold in packaging at a physical retail location in this state:…" at bounding box center [195, 76] width 379 height 80
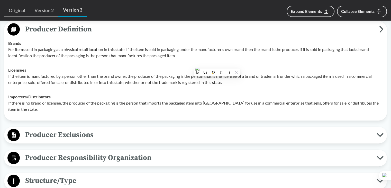
drag, startPoint x: 189, startPoint y: 45, endPoint x: 72, endPoint y: 55, distance: 117.7
click at [189, 45] on div "Brands For items sold in packaging at a physical retail location in this state:…" at bounding box center [195, 49] width 375 height 19
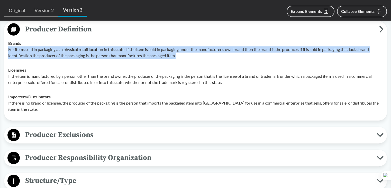
drag, startPoint x: 8, startPoint y: 48, endPoint x: 204, endPoint y: 56, distance: 195.6
click at [204, 56] on p "For items sold in packaging at a physical retail location in this state: If the…" at bounding box center [195, 52] width 375 height 12
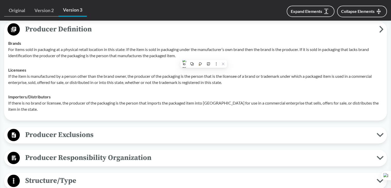
drag, startPoint x: 74, startPoint y: 104, endPoint x: 15, endPoint y: 71, distance: 67.6
click at [73, 102] on p "If there is no brand or licensee, the producer of the packaging is the person t…" at bounding box center [195, 106] width 375 height 12
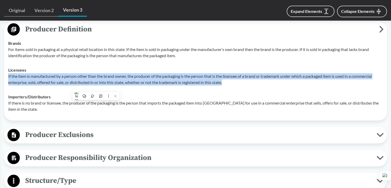
drag, startPoint x: 7, startPoint y: 73, endPoint x: 285, endPoint y: 83, distance: 277.6
click at [283, 83] on td "Licensees If the item is manufactured by a person other than the brand owner, t…" at bounding box center [195, 76] width 379 height 27
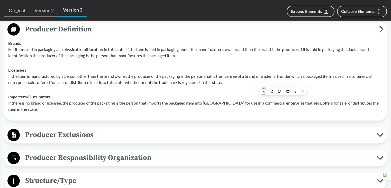
drag, startPoint x: 11, startPoint y: 122, endPoint x: 10, endPoint y: 113, distance: 8.3
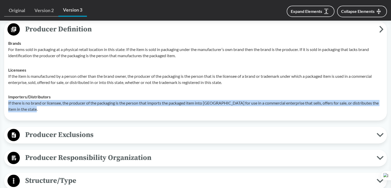
drag, startPoint x: 8, startPoint y: 102, endPoint x: 48, endPoint y: 111, distance: 40.7
click at [38, 110] on td "Importers/​Distributors If there is no brand or licensee, the producer of the p…" at bounding box center [195, 102] width 379 height 27
click at [104, 136] on span "Producer Exclusions" at bounding box center [198, 135] width 357 height 12
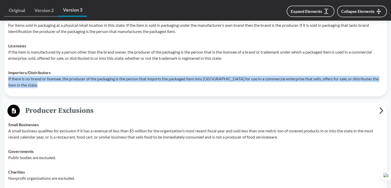
scroll to position [334, 0]
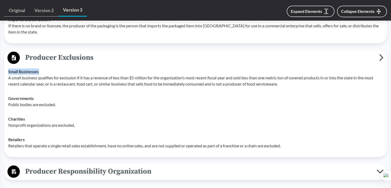
drag, startPoint x: 9, startPoint y: 70, endPoint x: 61, endPoint y: 73, distance: 51.8
click at [61, 73] on div "Small Businesses A small business qualifies for exclusion if it has a revenue o…" at bounding box center [195, 77] width 375 height 19
drag, startPoint x: 9, startPoint y: 98, endPoint x: 43, endPoint y: 98, distance: 33.7
click at [43, 98] on div "Governments Public bodies are excluded." at bounding box center [195, 101] width 375 height 12
click at [11, 132] on td "Retailers Retailers that operate a single retail sales establishment, have no o…" at bounding box center [195, 142] width 379 height 21
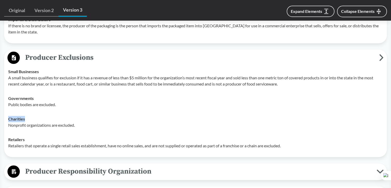
drag, startPoint x: 8, startPoint y: 118, endPoint x: 39, endPoint y: 118, distance: 31.1
click at [39, 118] on td "Charities Nonprofit organizations are excluded." at bounding box center [195, 122] width 379 height 21
click at [11, 139] on strong "Retailers" at bounding box center [16, 139] width 16 height 5
drag, startPoint x: 7, startPoint y: 139, endPoint x: 49, endPoint y: 139, distance: 41.4
click at [49, 139] on td "Retailers Retailers that operate a single retail sales establishment, have no o…" at bounding box center [195, 142] width 379 height 21
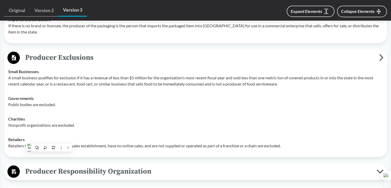
click at [166, 98] on div "Governments Public bodies are excluded." at bounding box center [195, 101] width 375 height 12
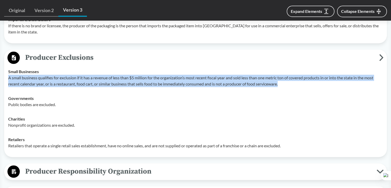
drag, startPoint x: 7, startPoint y: 78, endPoint x: 319, endPoint y: 87, distance: 311.8
click at [319, 87] on td "Small Businesses A small business qualifies for exclusion if it has a revenue o…" at bounding box center [195, 77] width 379 height 27
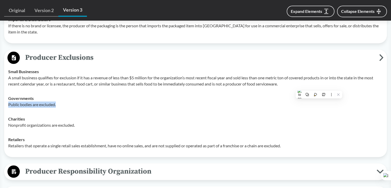
drag, startPoint x: 7, startPoint y: 103, endPoint x: 72, endPoint y: 103, distance: 64.5
click at [72, 103] on td "Governments Public bodies are excluded." at bounding box center [195, 101] width 379 height 21
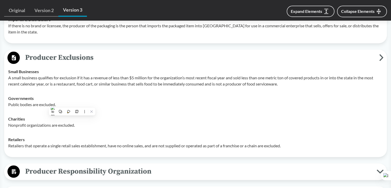
click at [33, 123] on p "Nonprofit organizations are excluded." at bounding box center [195, 125] width 375 height 6
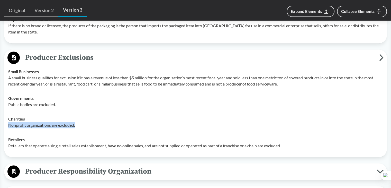
drag, startPoint x: 7, startPoint y: 124, endPoint x: 84, endPoint y: 130, distance: 77.1
click at [84, 130] on td "Charities Nonprofit organizations are excluded." at bounding box center [195, 122] width 379 height 21
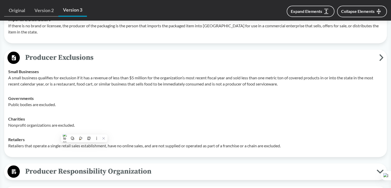
click at [17, 153] on div "Producer Exclusions Small Businesses A small business qualifies for exclusion i…" at bounding box center [195, 102] width 383 height 107
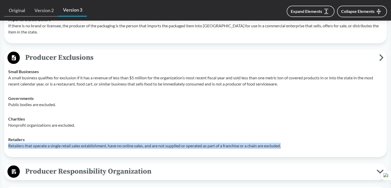
drag, startPoint x: 9, startPoint y: 145, endPoint x: 292, endPoint y: 146, distance: 282.9
click at [291, 146] on p "Retailers that operate a single retail sales establishment, have no online sale…" at bounding box center [195, 145] width 375 height 6
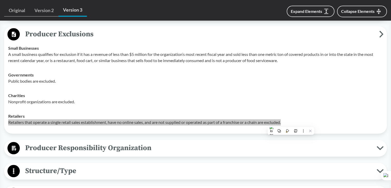
scroll to position [386, 0]
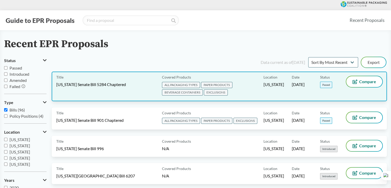
click at [209, 83] on span "PAPER PRODUCTS" at bounding box center [216, 85] width 31 height 6
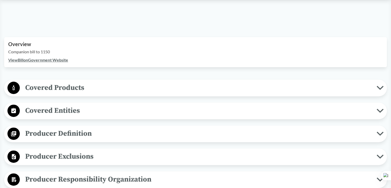
scroll to position [154, 0]
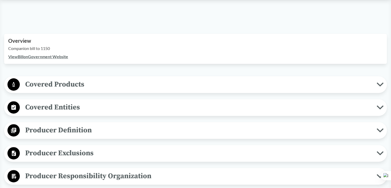
click at [63, 110] on span "Covered Entities" at bounding box center [198, 107] width 357 height 12
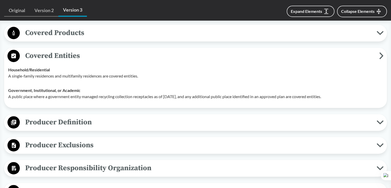
drag, startPoint x: 46, startPoint y: 120, endPoint x: 48, endPoint y: 118, distance: 2.9
click at [46, 120] on span "Producer Definition" at bounding box center [198, 122] width 357 height 12
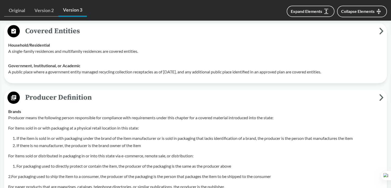
scroll to position [257, 0]
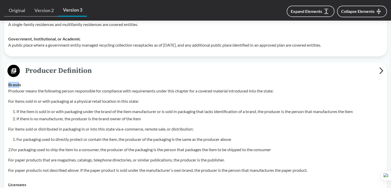
drag, startPoint x: 7, startPoint y: 83, endPoint x: 21, endPoint y: 85, distance: 13.5
click at [21, 85] on td "Brands Producer means the following person responsible for compliance with requ…" at bounding box center [195, 127] width 379 height 100
click at [81, 103] on p "For items sold in or with packaging at a physical retail location in this state:" at bounding box center [195, 101] width 375 height 6
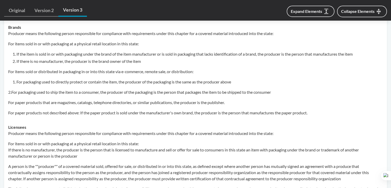
scroll to position [283, 0]
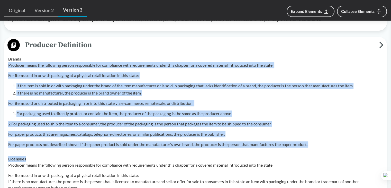
drag, startPoint x: 8, startPoint y: 65, endPoint x: 308, endPoint y: 153, distance: 312.4
drag, startPoint x: 17, startPoint y: 65, endPoint x: 14, endPoint y: 64, distance: 3.3
click at [16, 65] on p "Producer means the following person responsible for compliance with requirement…" at bounding box center [195, 65] width 375 height 6
click at [11, 64] on p "Producer means the following person responsible for compliance with requirement…" at bounding box center [195, 65] width 375 height 6
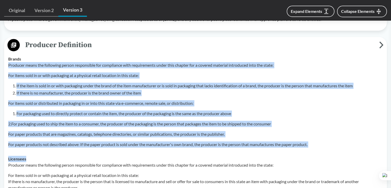
drag, startPoint x: 10, startPoint y: 64, endPoint x: 12, endPoint y: 65, distance: 2.7
click at [10, 65] on p "Producer means the following person responsible for compliance with requirement…" at bounding box center [195, 65] width 375 height 6
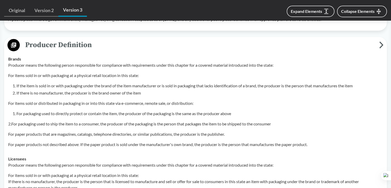
click at [297, 54] on td "Brands Producer means the following person responsible for compliance with requ…" at bounding box center [195, 102] width 379 height 100
click at [298, 54] on td "Brands Producer means the following person responsible for compliance with requ…" at bounding box center [195, 102] width 379 height 100
drag, startPoint x: 148, startPoint y: 81, endPoint x: 47, endPoint y: 59, distance: 103.9
click at [142, 79] on div "Producer means the following person responsible for compliance with requirement…" at bounding box center [195, 104] width 375 height 85
click at [12, 69] on div "Producer means the following person responsible for compliance with requirement…" at bounding box center [195, 104] width 375 height 85
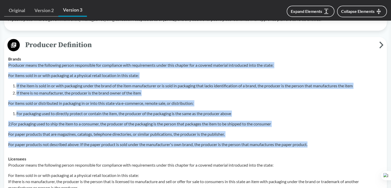
drag, startPoint x: 7, startPoint y: 64, endPoint x: 312, endPoint y: 141, distance: 314.6
click at [312, 141] on td "Brands Producer means the following person responsible for compliance with requ…" at bounding box center [195, 102] width 379 height 100
click at [47, 116] on div "Producer means the following person responsible for compliance with requirement…" at bounding box center [195, 104] width 375 height 85
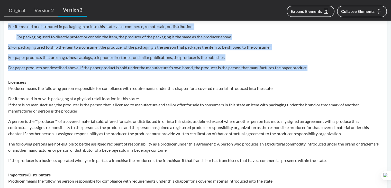
scroll to position [360, 0]
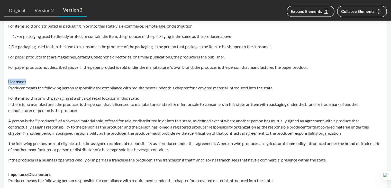
drag, startPoint x: 9, startPoint y: 80, endPoint x: 46, endPoint y: 81, distance: 37.6
click at [46, 81] on div "Licensees Producer means the following person responsible for compliance with r…" at bounding box center [195, 120] width 375 height 84
drag, startPoint x: 83, startPoint y: 118, endPoint x: 70, endPoint y: 114, distance: 14.1
click at [83, 118] on p "A person is the ""producer"" of a covered material sold, offered for sale, or d…" at bounding box center [195, 127] width 375 height 19
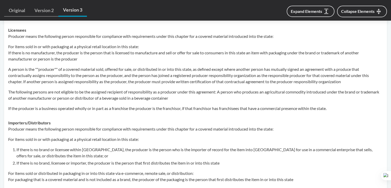
scroll to position [386, 0]
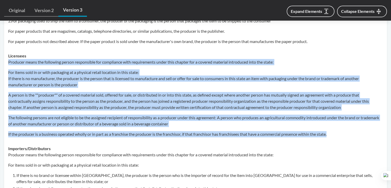
drag, startPoint x: 8, startPoint y: 61, endPoint x: 341, endPoint y: 139, distance: 341.7
click at [341, 139] on td "Licensees Producer means the following person responsible for compliance with r…" at bounding box center [195, 95] width 379 height 93
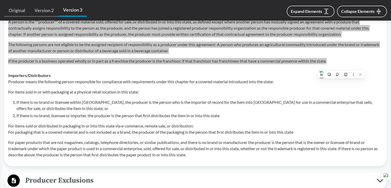
scroll to position [463, 0]
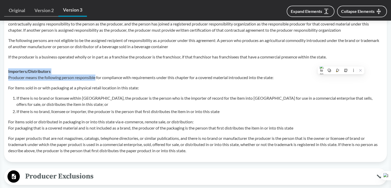
drag, startPoint x: 8, startPoint y: 70, endPoint x: 96, endPoint y: 76, distance: 87.8
click at [96, 76] on div "Importers/​Distributors Producer means the following person responsible for com…" at bounding box center [195, 110] width 375 height 85
click at [60, 70] on div "Importers/​Distributors Producer means the following person responsible for com…" at bounding box center [195, 110] width 375 height 85
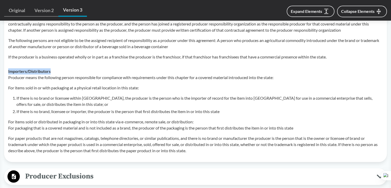
drag, startPoint x: 7, startPoint y: 71, endPoint x: 73, endPoint y: 71, distance: 65.6
click at [73, 71] on td "Importers/​Distributors Producer means the following person responsible for com…" at bounding box center [195, 111] width 379 height 94
click at [89, 98] on li "If there is no brand or licensee within [GEOGRAPHIC_DATA], the producer is the …" at bounding box center [199, 101] width 366 height 12
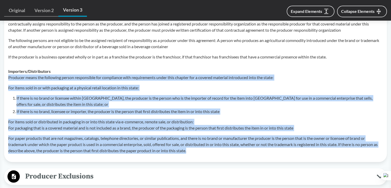
drag, startPoint x: 9, startPoint y: 77, endPoint x: 206, endPoint y: 147, distance: 208.6
click at [206, 147] on div "Producer means the following person responsible for compliance with requirement…" at bounding box center [195, 113] width 375 height 79
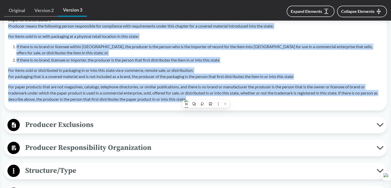
click at [66, 124] on span "Producer Exclusions" at bounding box center [198, 125] width 357 height 12
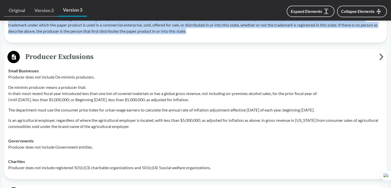
scroll to position [591, 0]
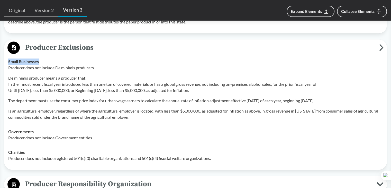
drag, startPoint x: 8, startPoint y: 61, endPoint x: 52, endPoint y: 60, distance: 43.7
click at [52, 60] on div "Small Businesses Producer does not include De minimis producers. De minimis pro…" at bounding box center [195, 89] width 375 height 62
drag, startPoint x: 20, startPoint y: 83, endPoint x: 16, endPoint y: 79, distance: 5.7
click at [20, 83] on p "De minimis producer means a producer that: In their most recent fiscal year int…" at bounding box center [195, 84] width 375 height 19
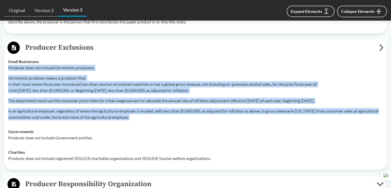
drag, startPoint x: 9, startPoint y: 68, endPoint x: 160, endPoint y: 118, distance: 159.7
click at [160, 118] on div "Producer does not include De minimis producers. De minimis producer means a pro…" at bounding box center [195, 93] width 375 height 56
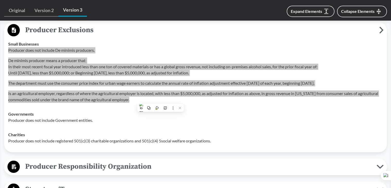
scroll to position [617, 0]
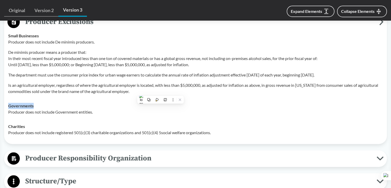
drag, startPoint x: 8, startPoint y: 105, endPoint x: 49, endPoint y: 105, distance: 41.1
click at [49, 105] on td "Governments Producer does not include Government entities." at bounding box center [195, 108] width 379 height 21
click at [76, 128] on div "Charities Producer does not include registered 501(c)(3) charitable organizatio…" at bounding box center [195, 129] width 375 height 12
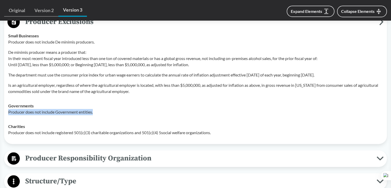
drag, startPoint x: 8, startPoint y: 111, endPoint x: 101, endPoint y: 112, distance: 93.6
click at [101, 112] on td "Governments Producer does not include Government entities." at bounding box center [195, 108] width 379 height 21
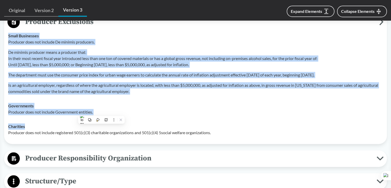
drag, startPoint x: 24, startPoint y: 124, endPoint x: 39, endPoint y: 125, distance: 14.9
click at [39, 125] on div "Producer Exclusions Small Businesses Producer does not include De minimis produ…" at bounding box center [195, 79] width 383 height 130
click at [40, 125] on div "Charities Producer does not include registered 501(c)(3) charitable organizatio…" at bounding box center [195, 129] width 375 height 12
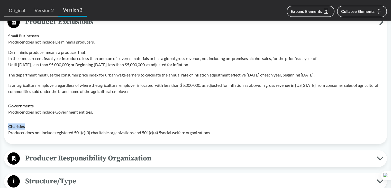
drag, startPoint x: 9, startPoint y: 126, endPoint x: 28, endPoint y: 126, distance: 18.3
click at [28, 126] on div "Charities Producer does not include registered 501(c)(3) charitable organizatio…" at bounding box center [195, 129] width 375 height 12
click at [73, 126] on div "Charities Producer does not include registered 501(c)(3) charitable organizatio…" at bounding box center [195, 129] width 375 height 12
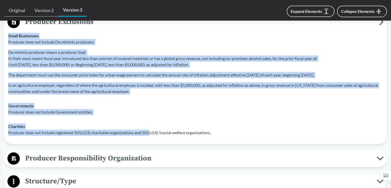
drag, startPoint x: 5, startPoint y: 131, endPoint x: 151, endPoint y: 131, distance: 145.5
click at [151, 131] on div "Producer Exclusions Small Businesses Producer does not include De minimis produ…" at bounding box center [195, 79] width 383 height 130
click at [191, 123] on div "Charities Producer does not include registered 501(c)(3) charitable organizatio…" at bounding box center [195, 129] width 375 height 12
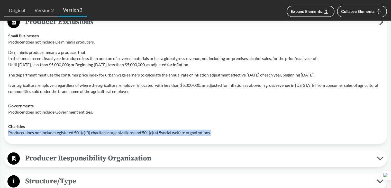
drag, startPoint x: 8, startPoint y: 132, endPoint x: 215, endPoint y: 132, distance: 207.3
click at [215, 132] on p "Producer does not include registered 501(c)(3) charitable organizations and 501…" at bounding box center [195, 132] width 375 height 6
